Goal: Transaction & Acquisition: Purchase product/service

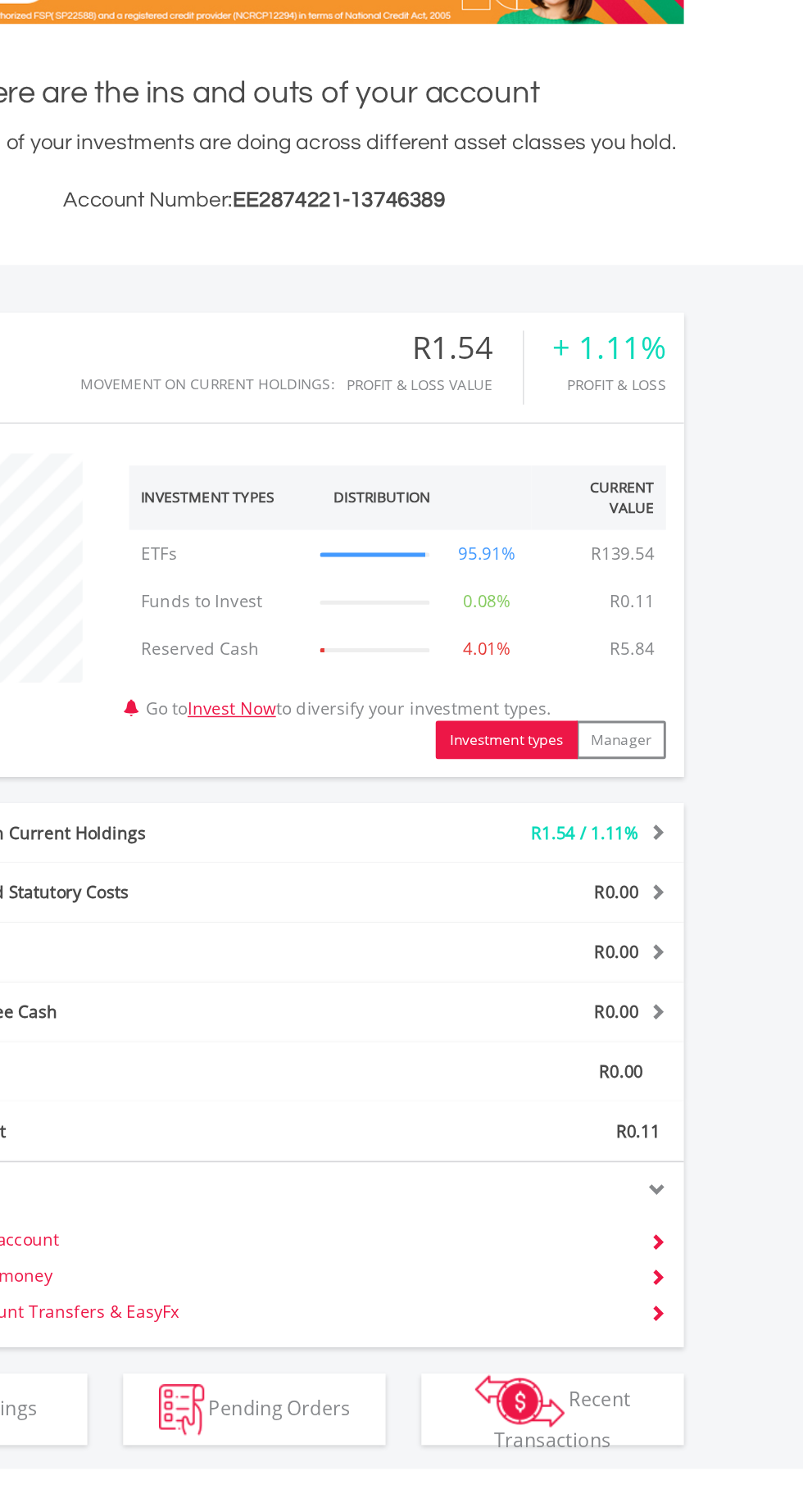
scroll to position [3, 0]
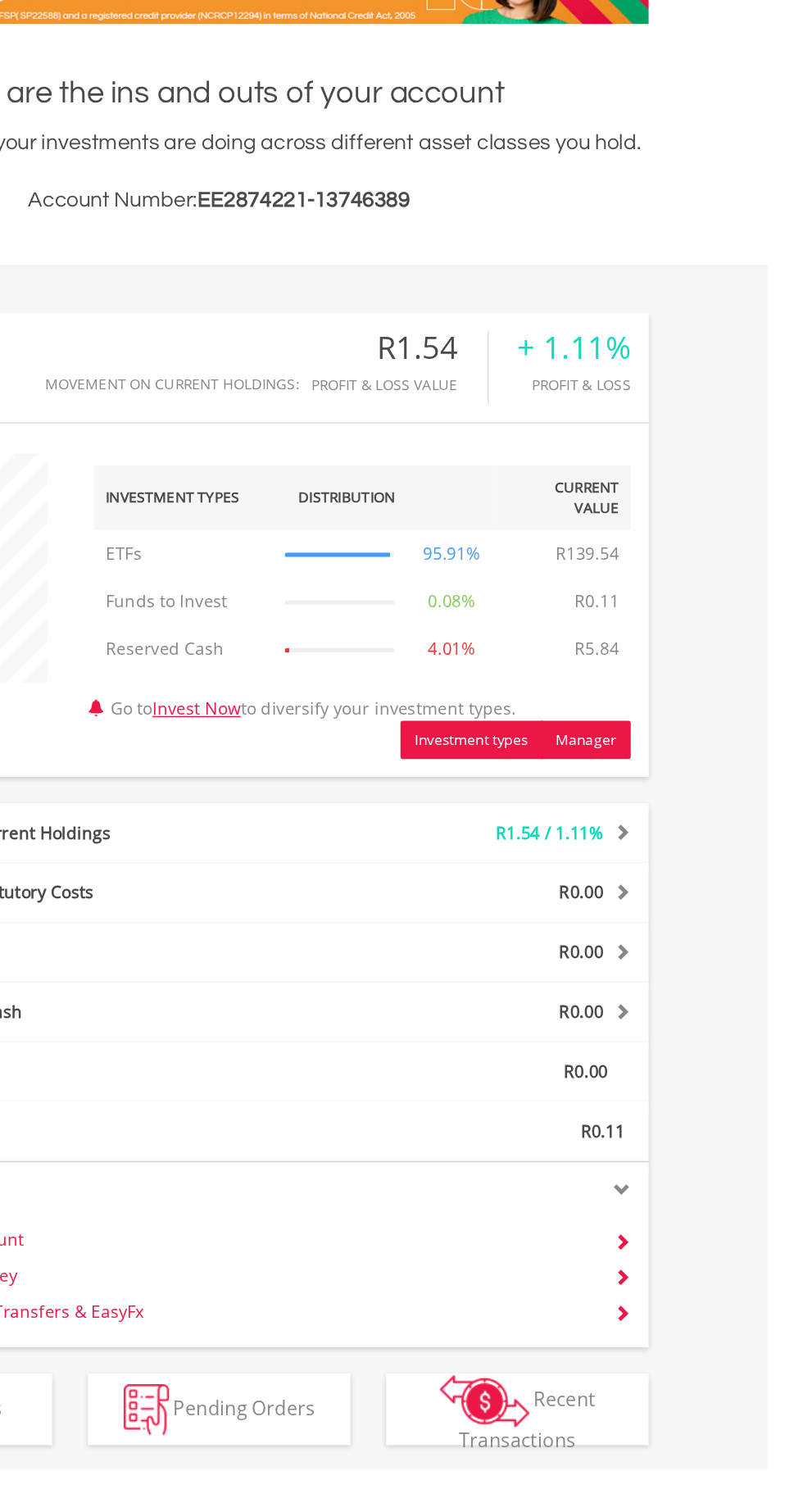
click at [658, 769] on button "Manager" at bounding box center [653, 774] width 61 height 26
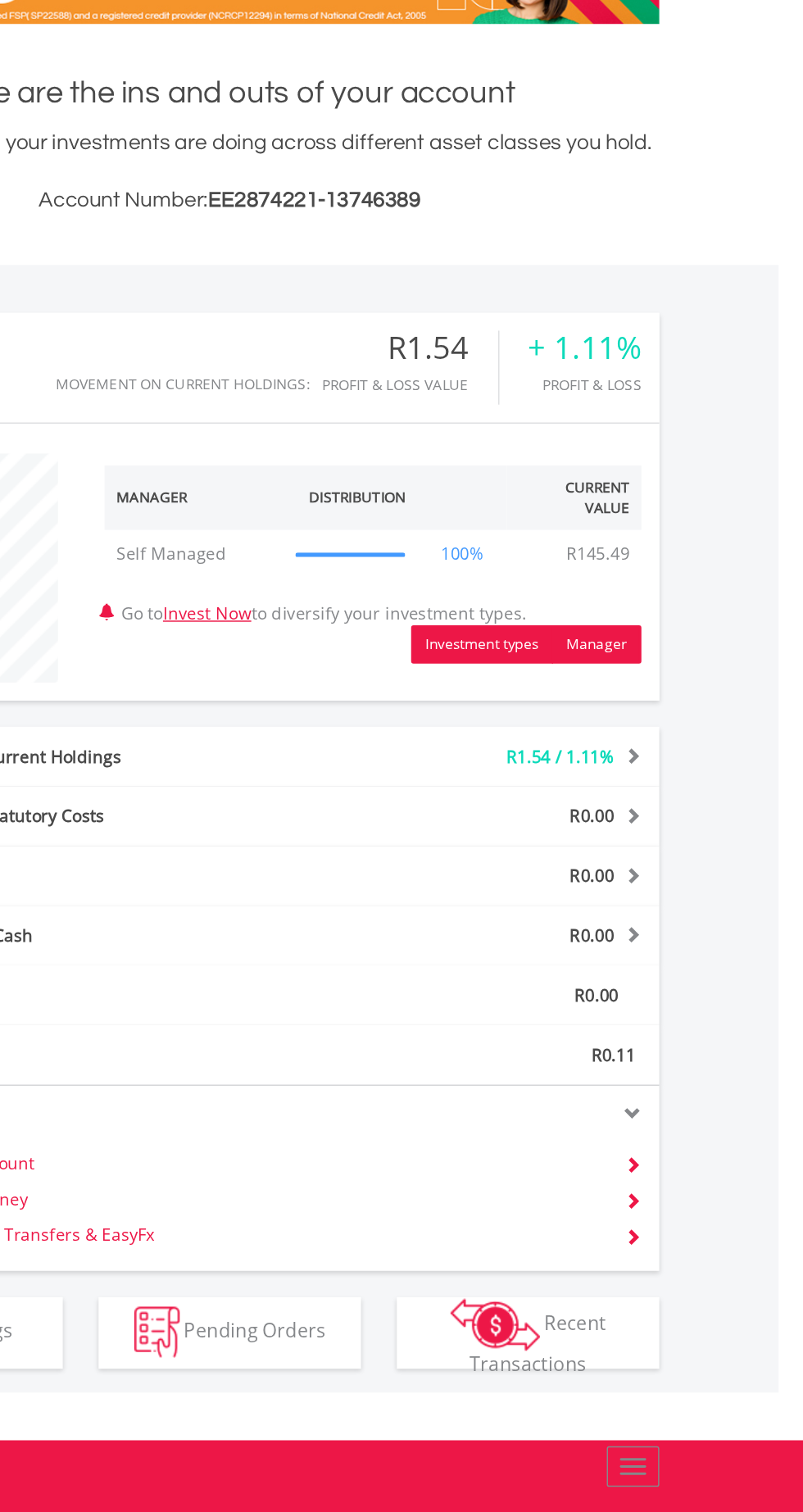
click at [577, 704] on button "Investment types" at bounding box center [575, 708] width 98 height 26
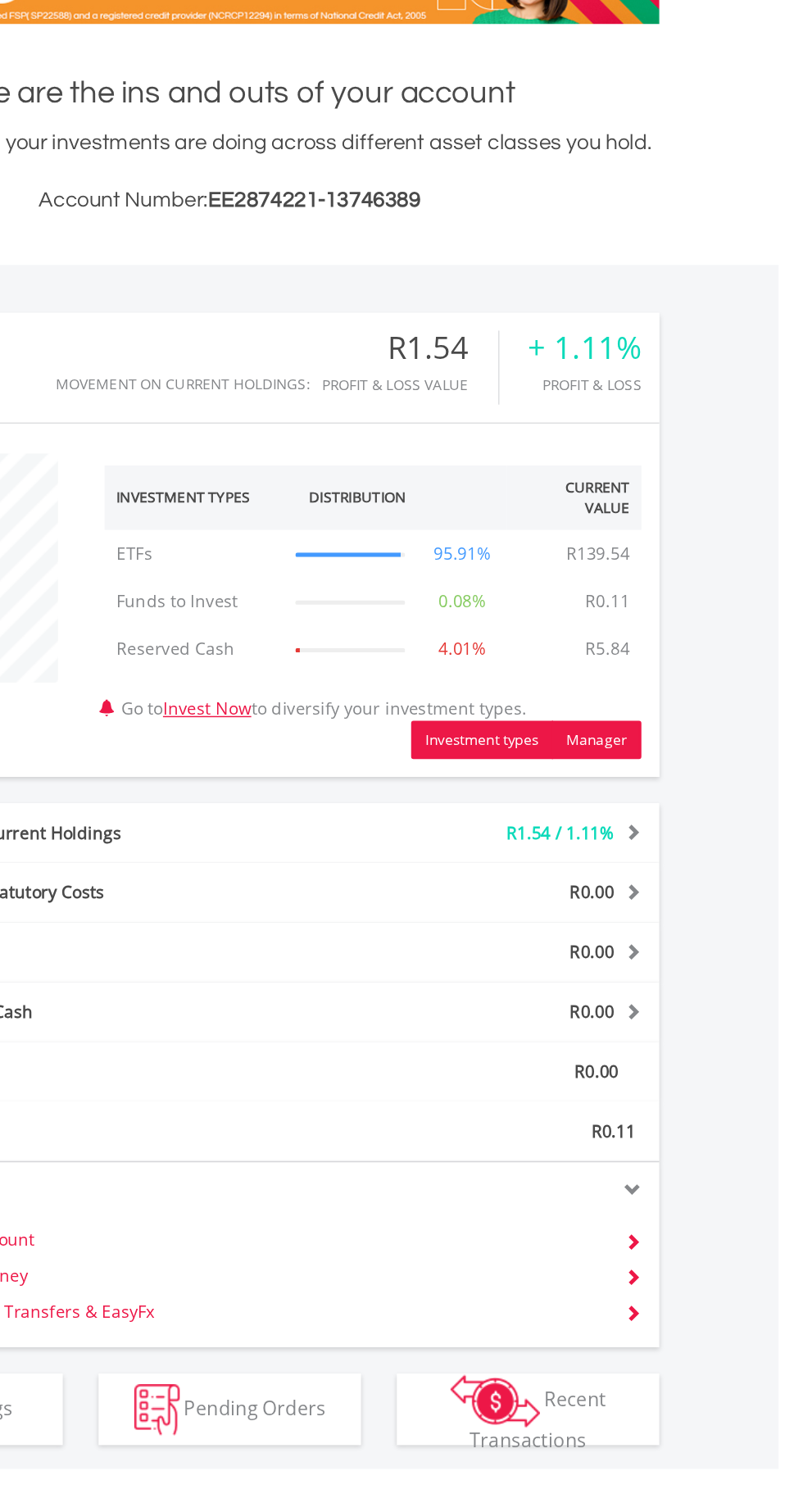
click at [659, 768] on button "Manager" at bounding box center [653, 774] width 61 height 26
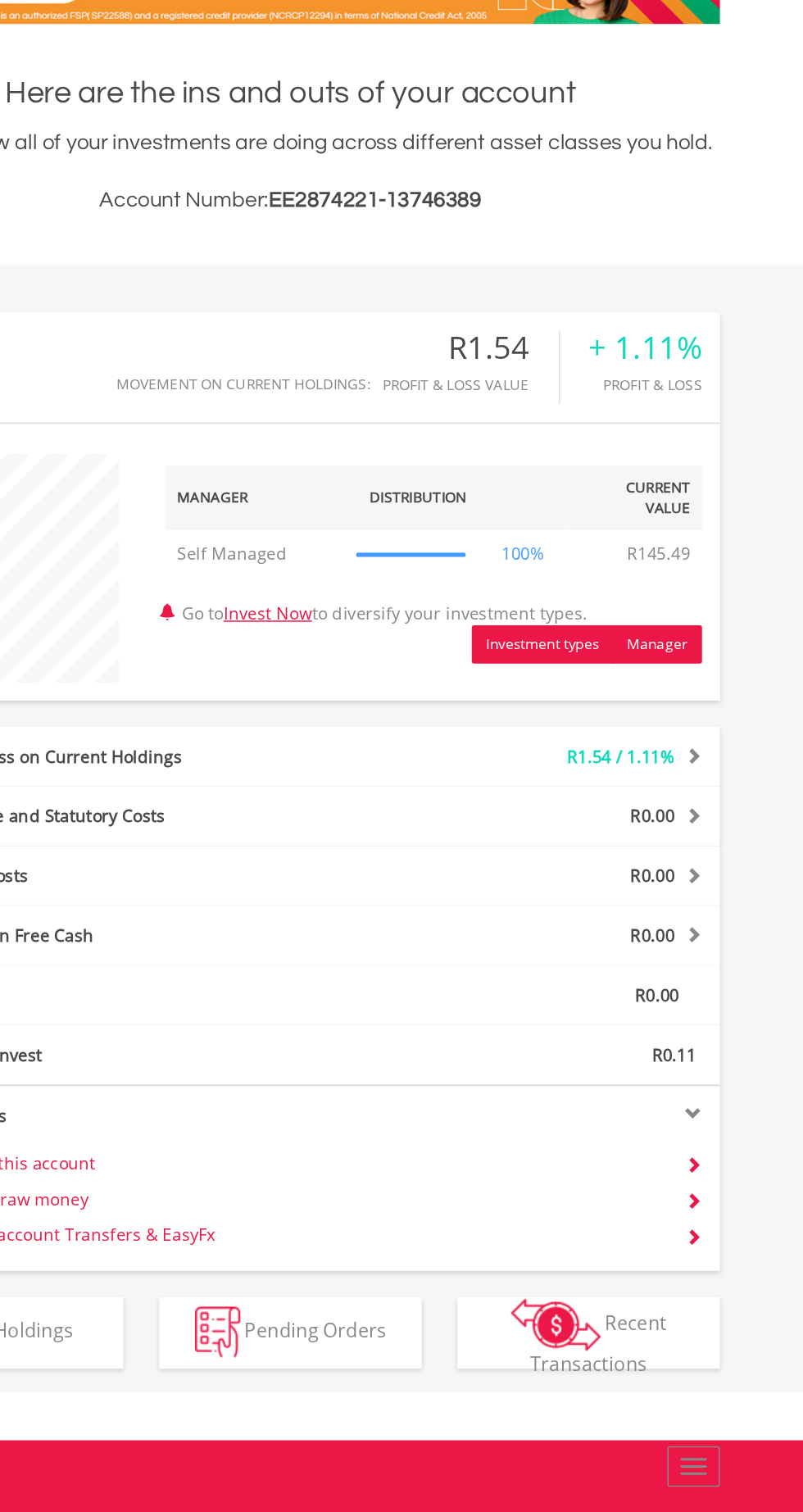
click at [574, 708] on button "Investment types" at bounding box center [575, 708] width 98 height 26
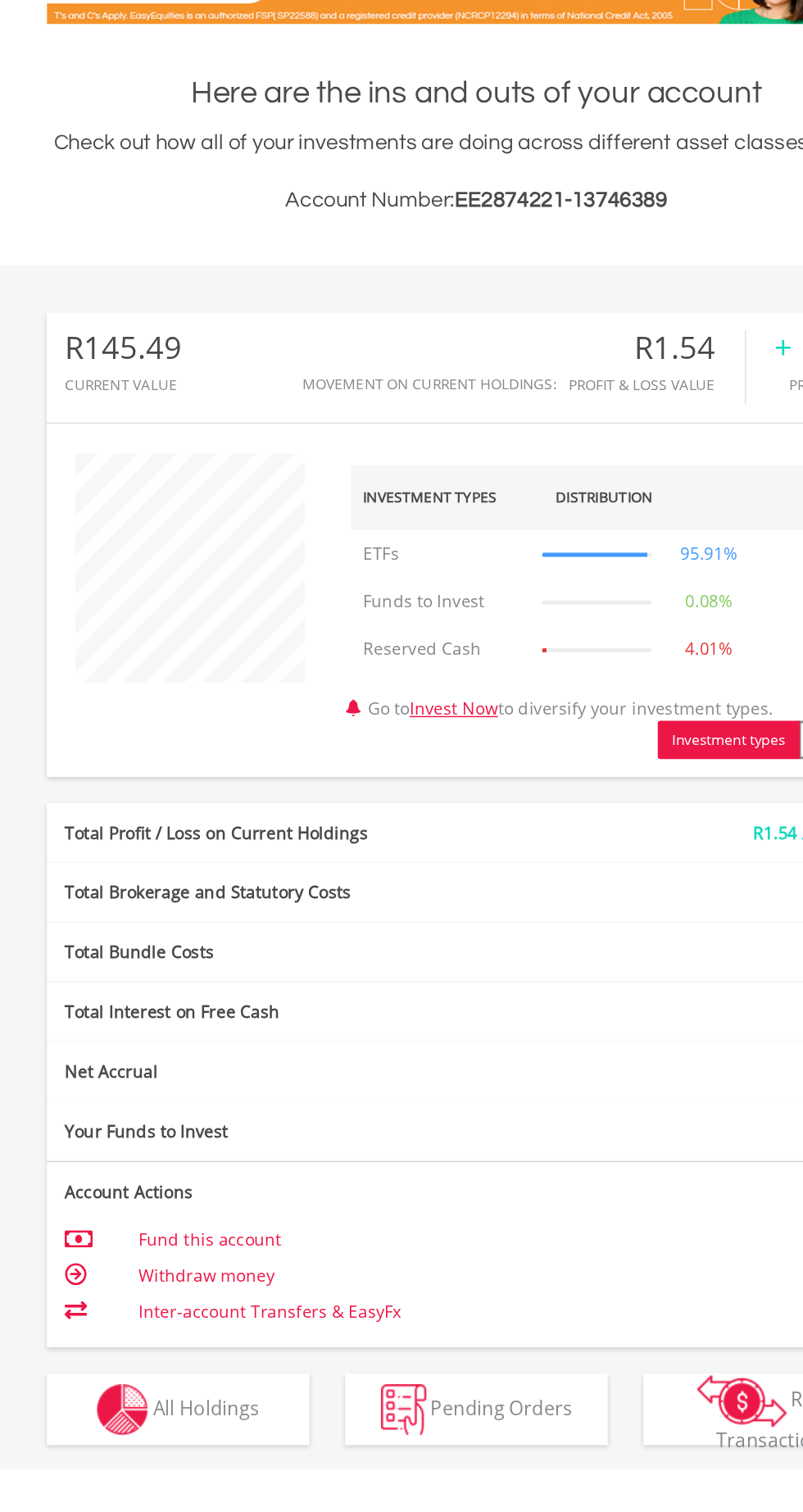
scroll to position [0, 0]
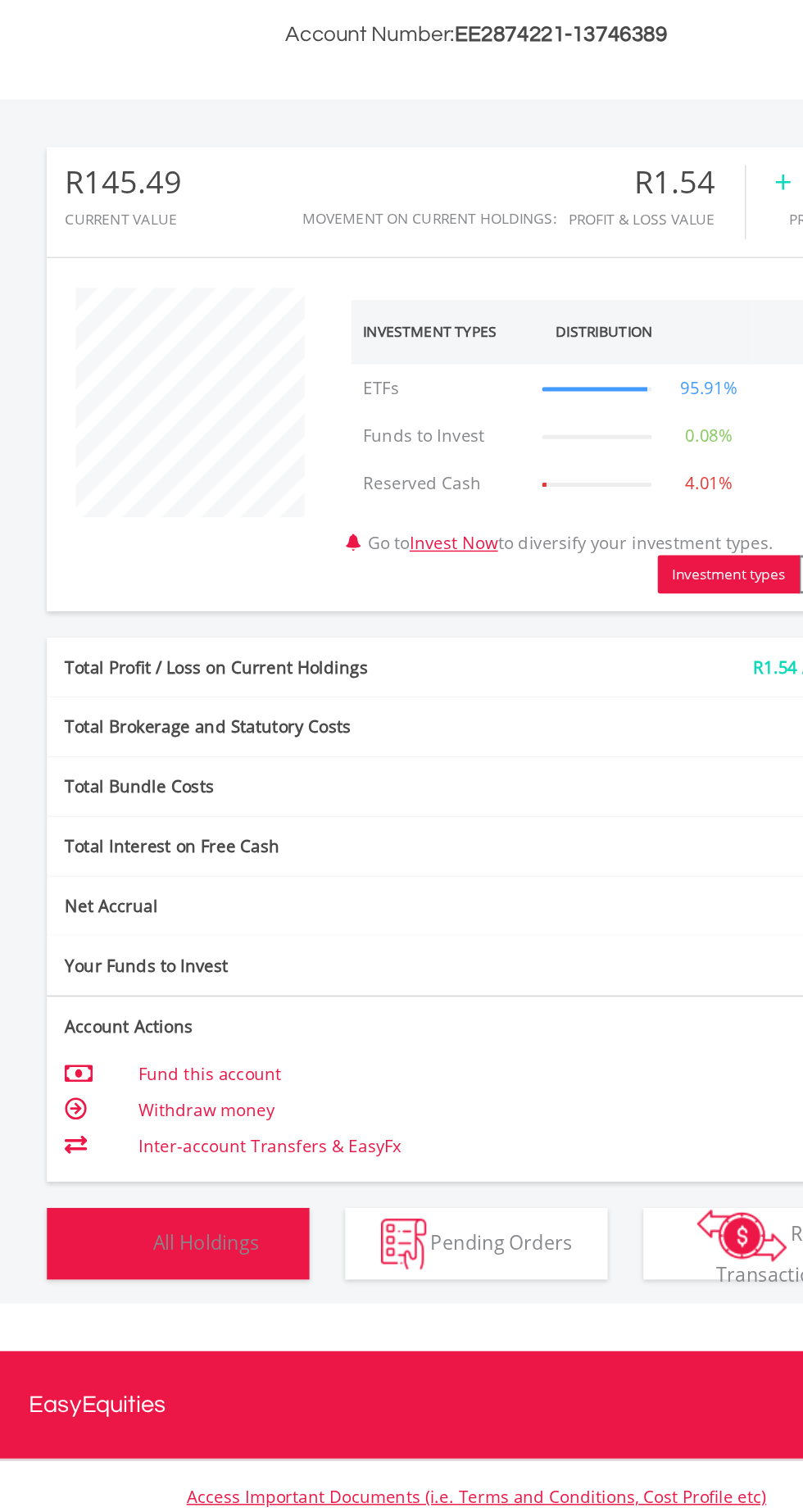
click at [252, 1223] on button "Holdings All Holdings" at bounding box center [197, 1236] width 181 height 49
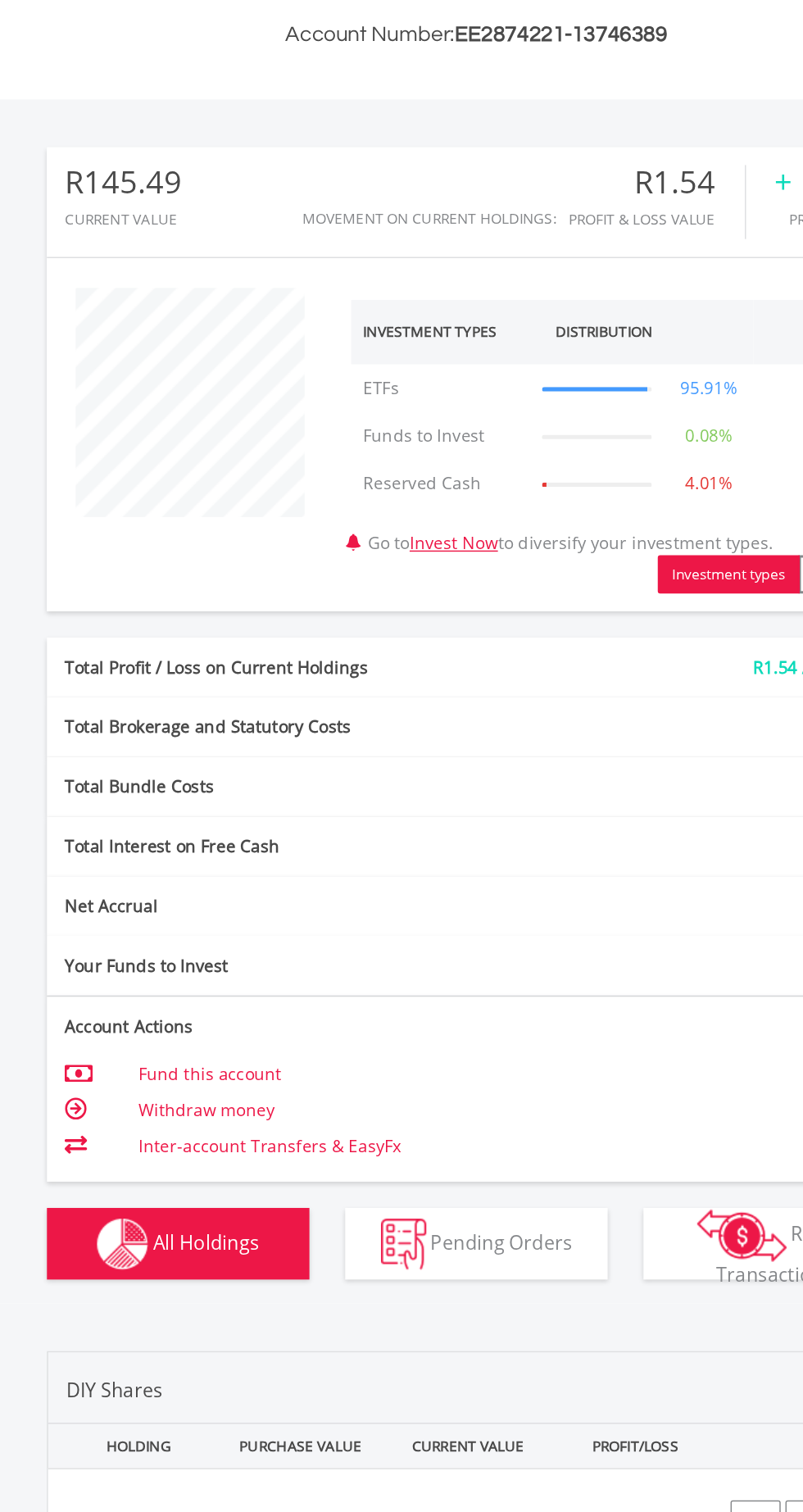
scroll to position [185, 0]
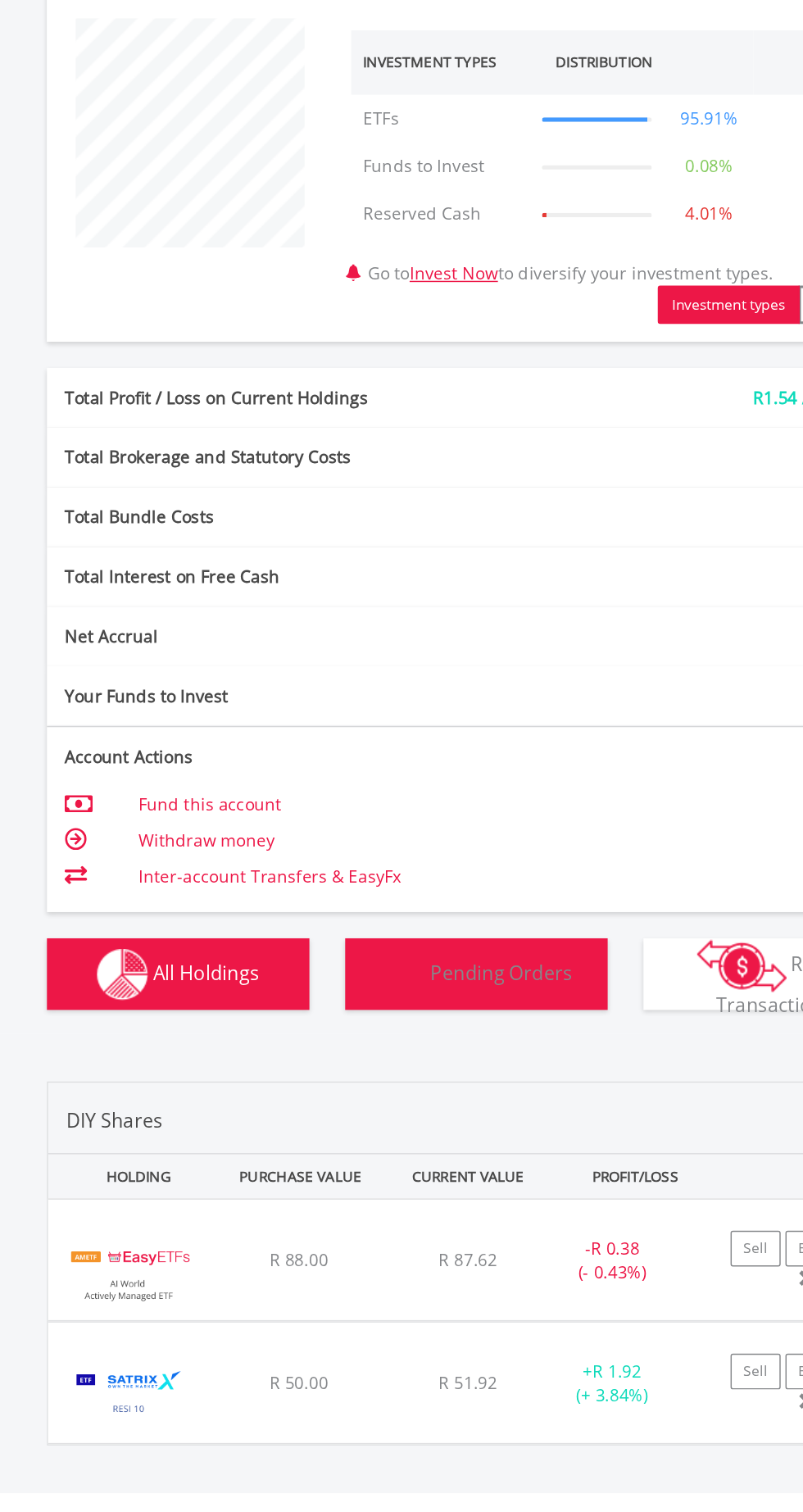
click at [416, 1045] on span "Pending Orders" at bounding box center [419, 1048] width 98 height 18
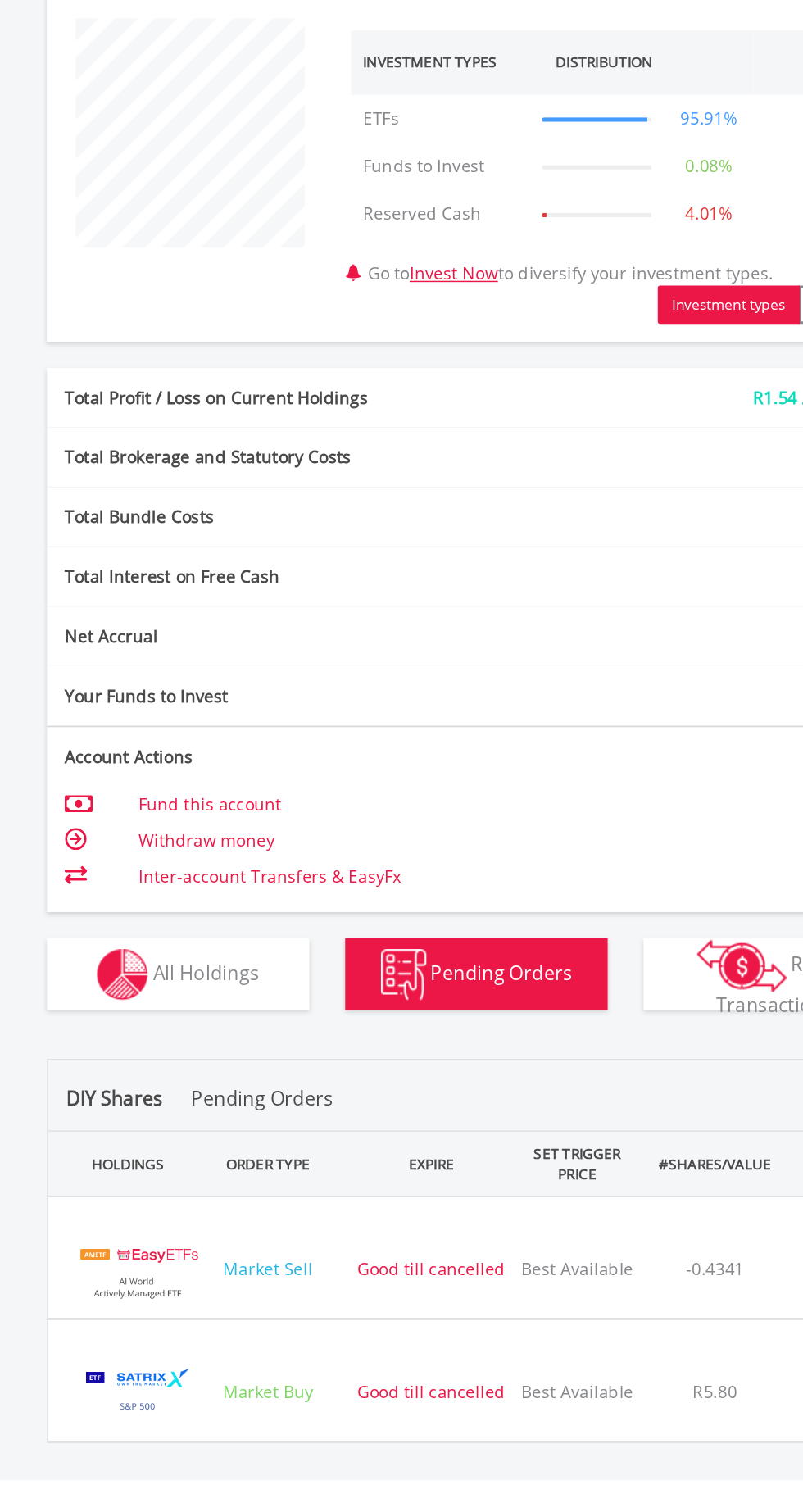
scroll to position [208, 0]
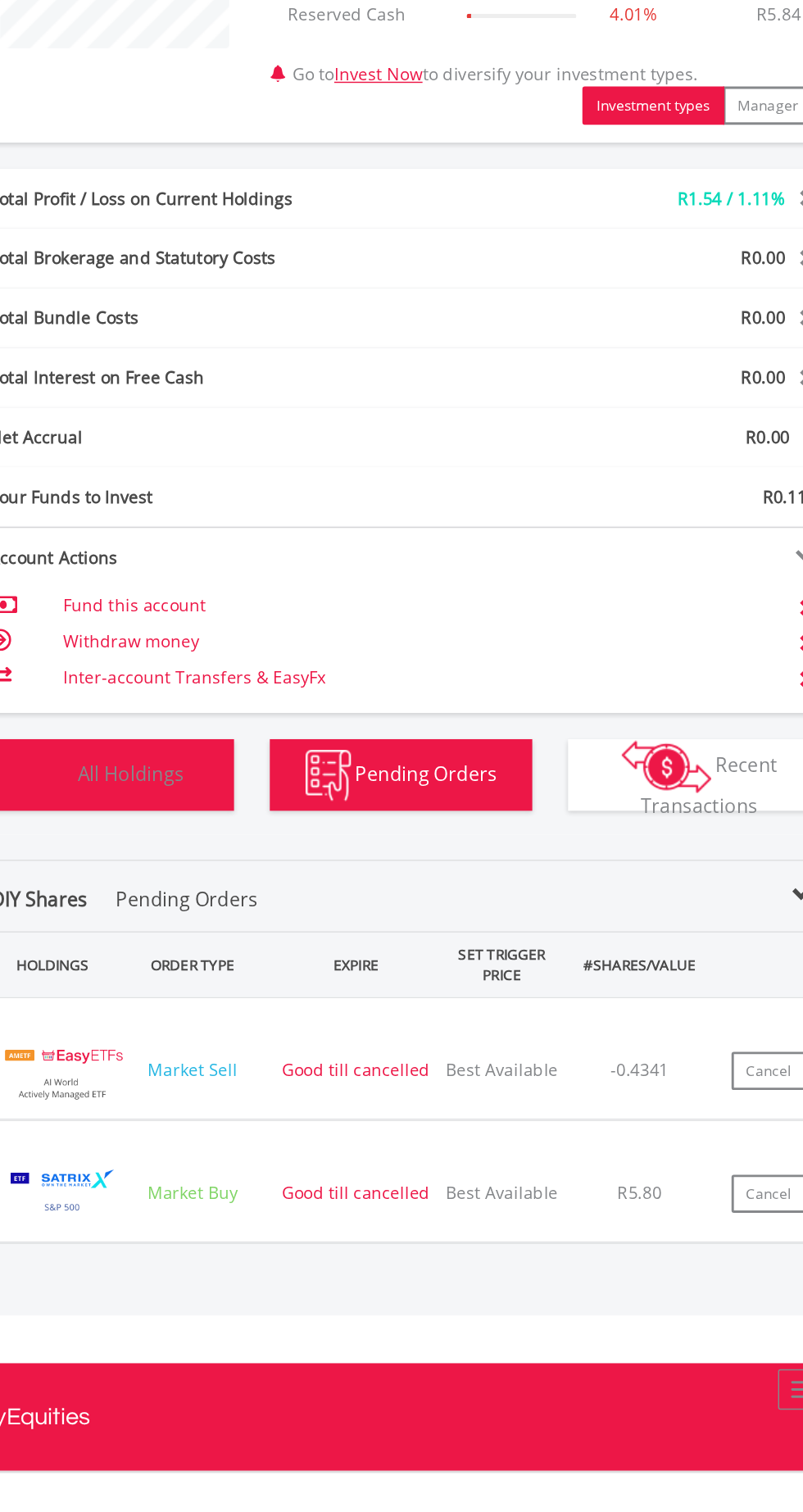
click at [245, 1021] on span "All Holdings" at bounding box center [216, 1026] width 73 height 18
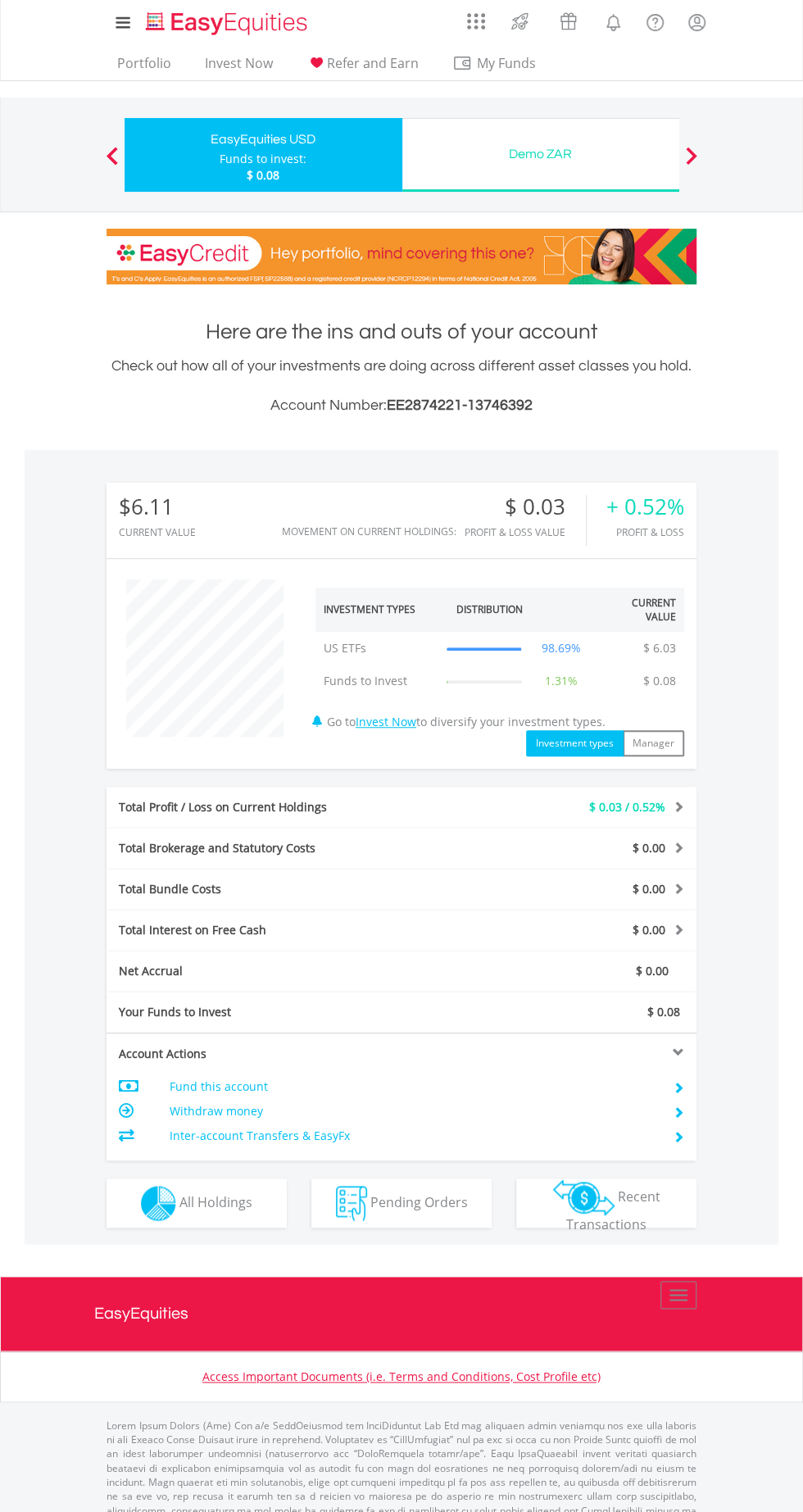
scroll to position [157, 197]
click at [400, 1206] on span "Pending Orders" at bounding box center [419, 1201] width 98 height 18
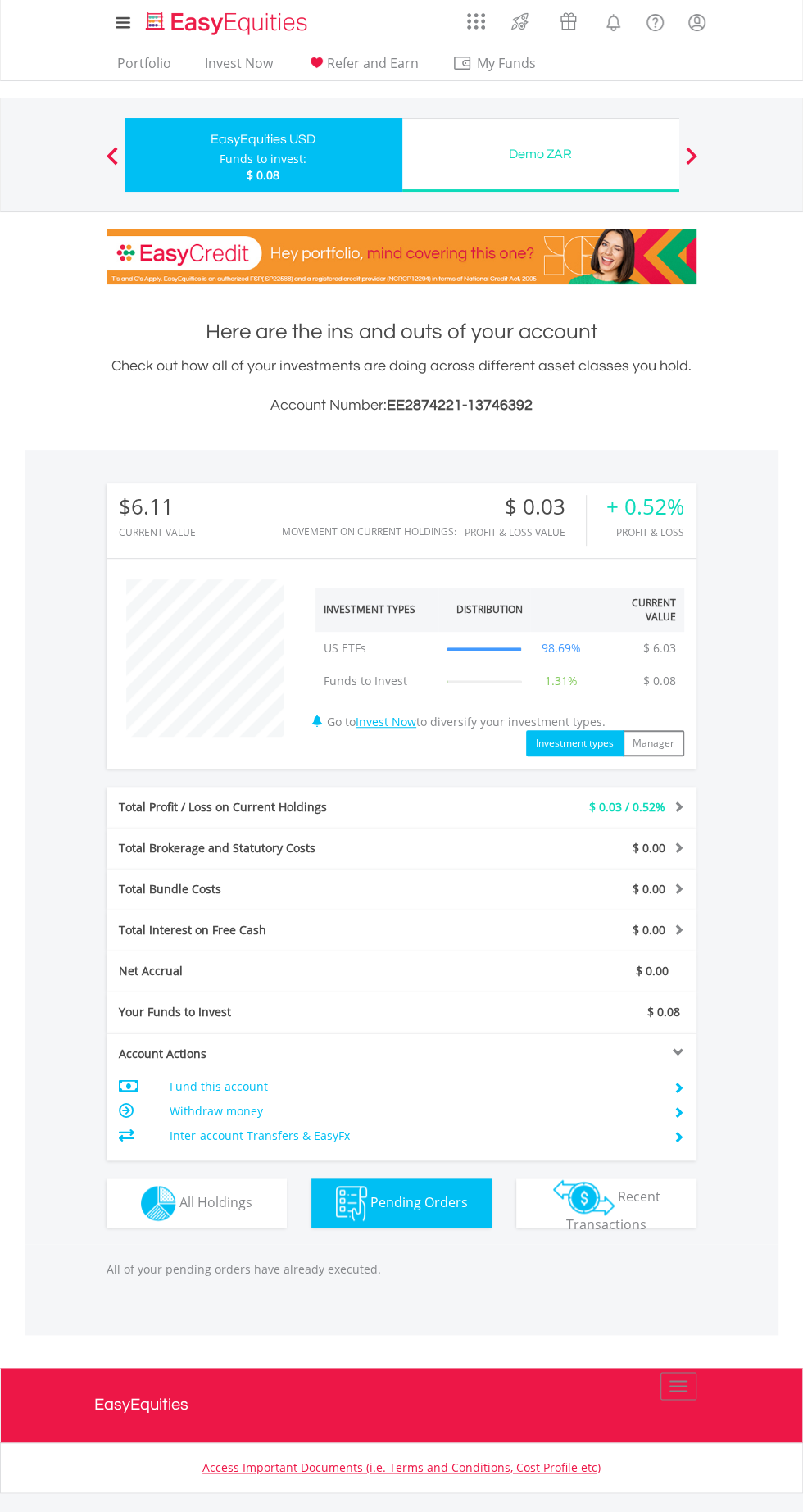
scroll to position [131, 0]
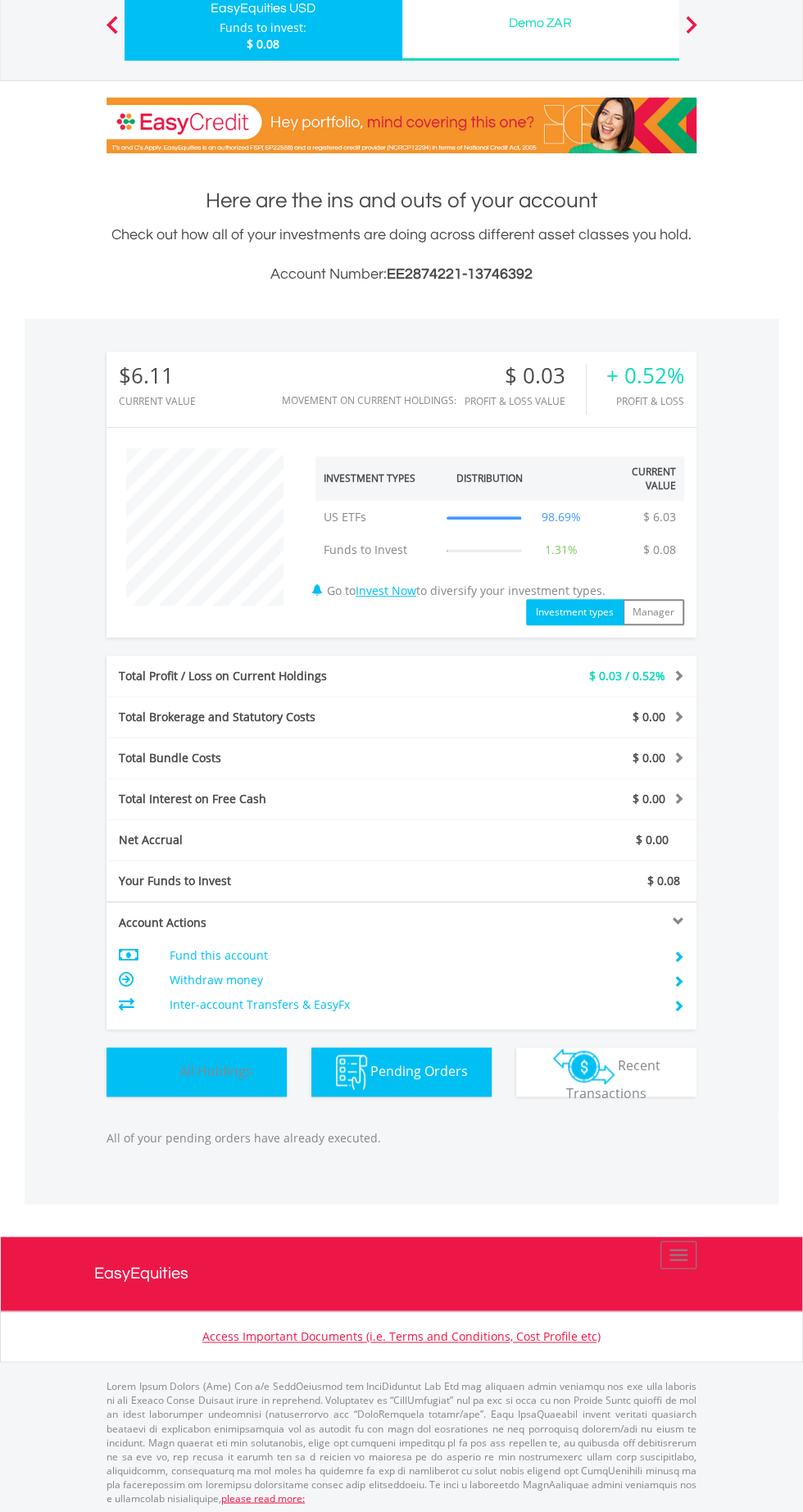
click at [231, 1068] on span "All Holdings" at bounding box center [216, 1070] width 73 height 18
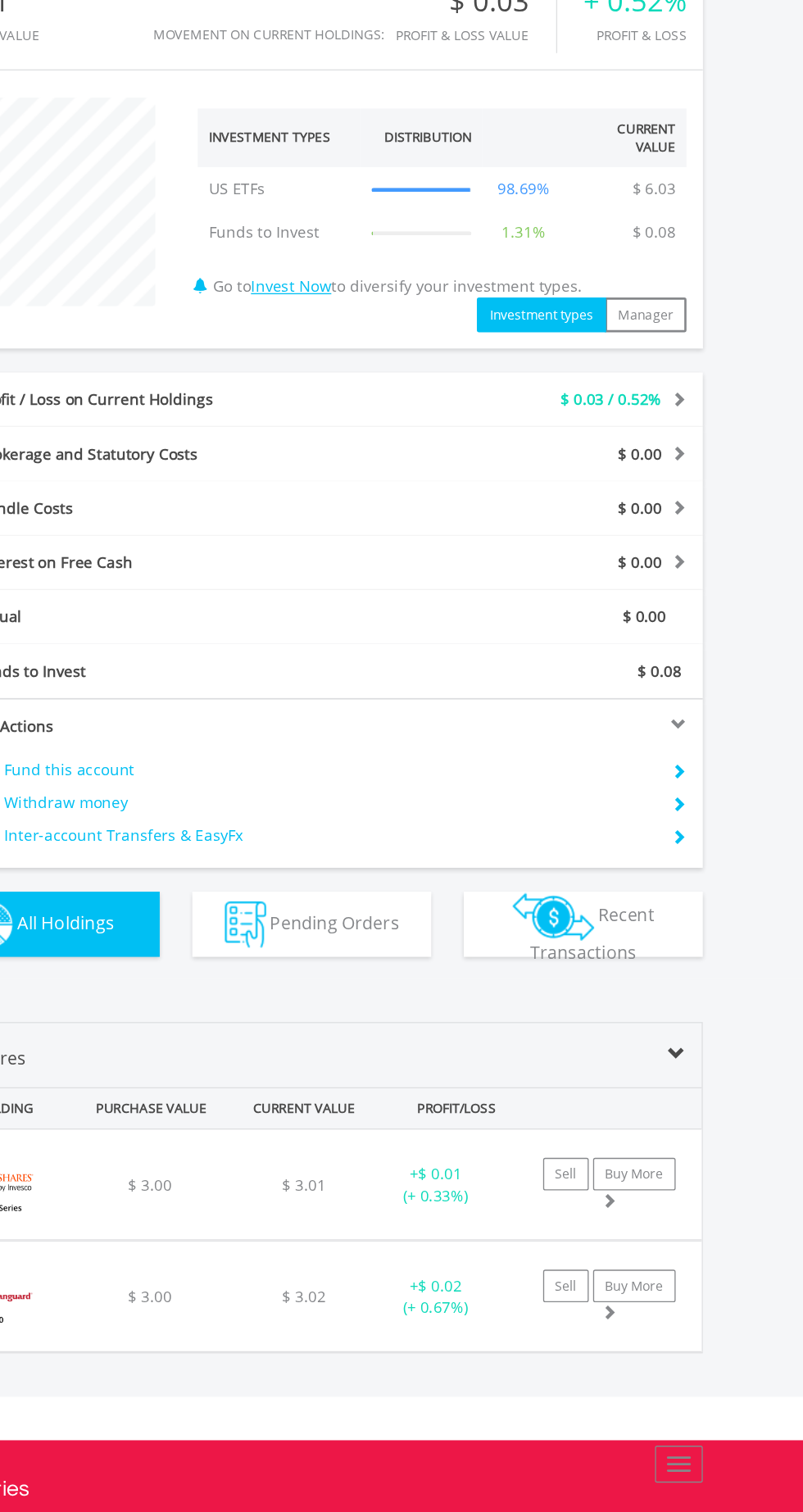
scroll to position [236, 0]
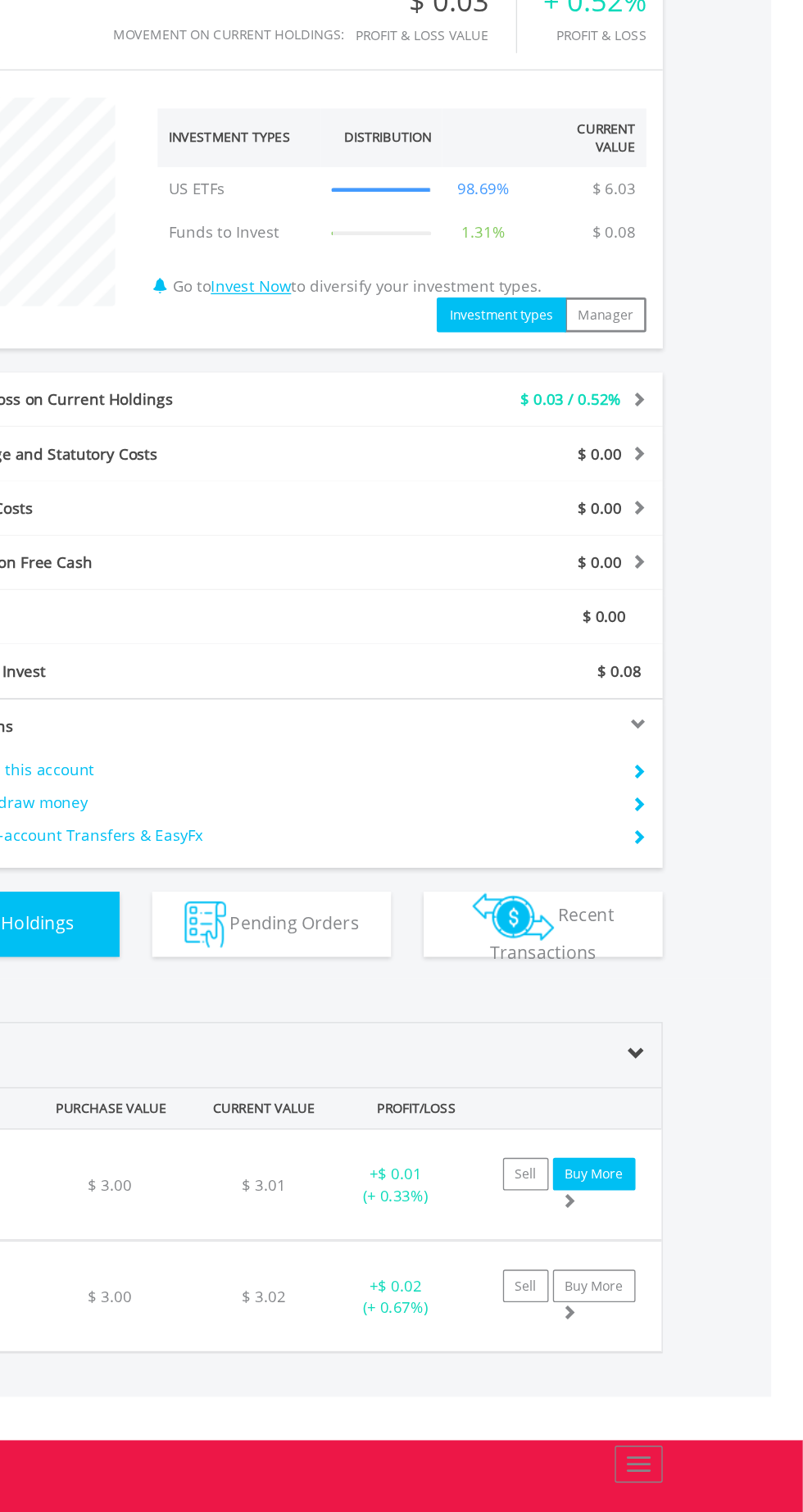
click at [660, 1145] on link "Buy More" at bounding box center [645, 1156] width 62 height 24
